Goal: Task Accomplishment & Management: Use online tool/utility

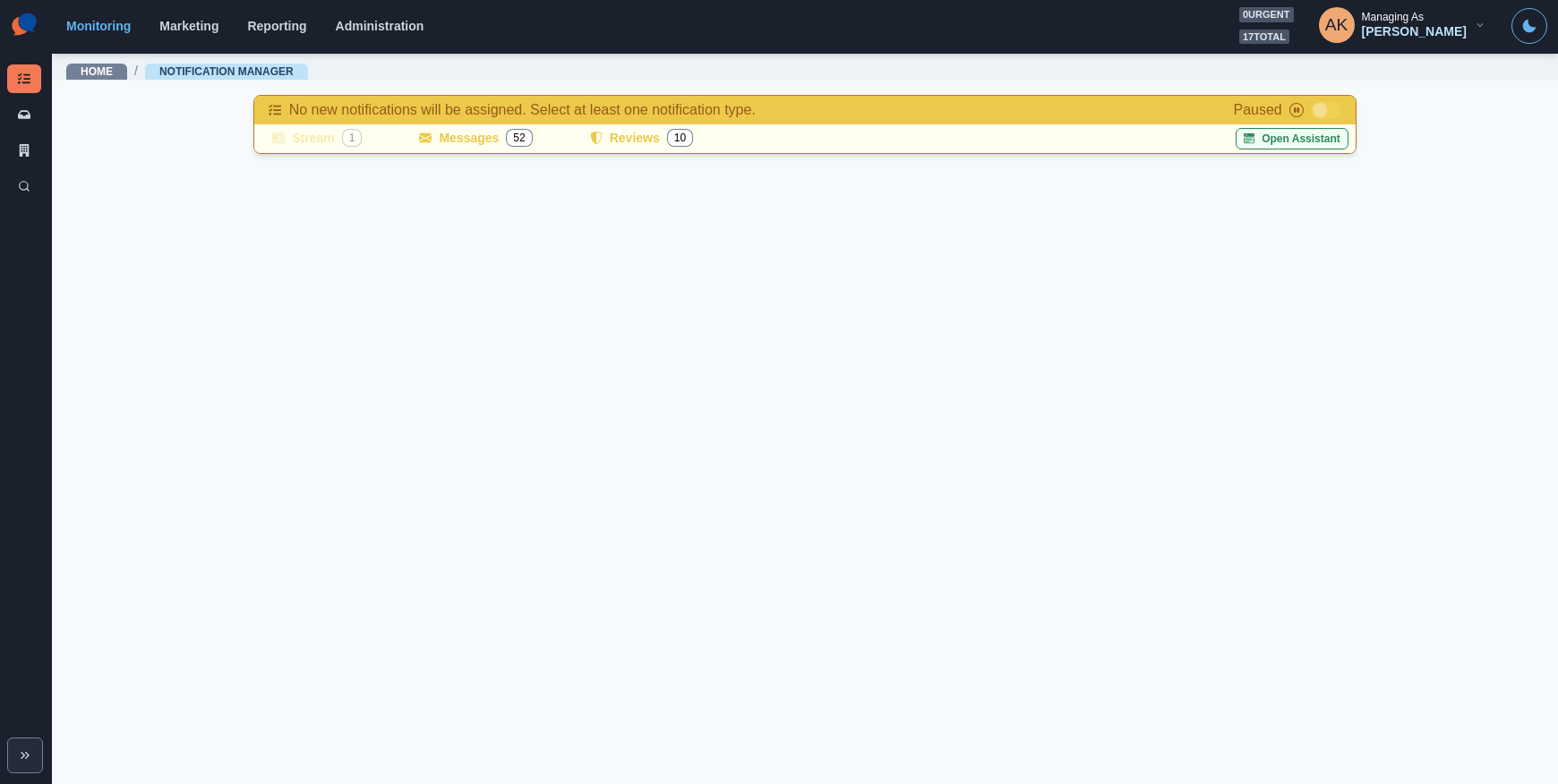
click at [1307, 141] on button "Open Assistant" at bounding box center [1292, 139] width 113 height 22
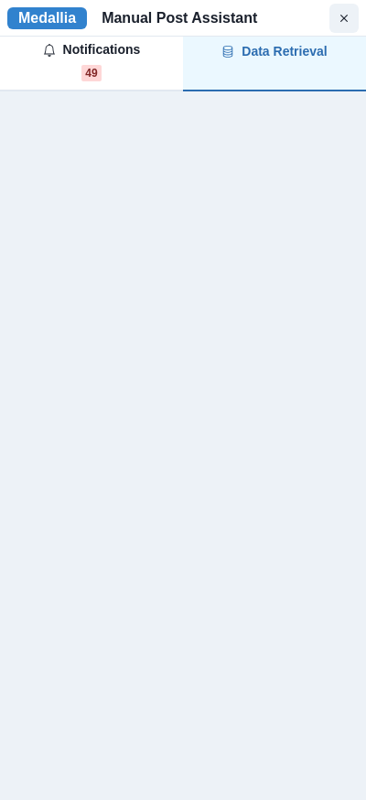
click at [234, 59] on div "Data Retrieval" at bounding box center [273, 51] width 105 height 19
